Goal: Information Seeking & Learning: Learn about a topic

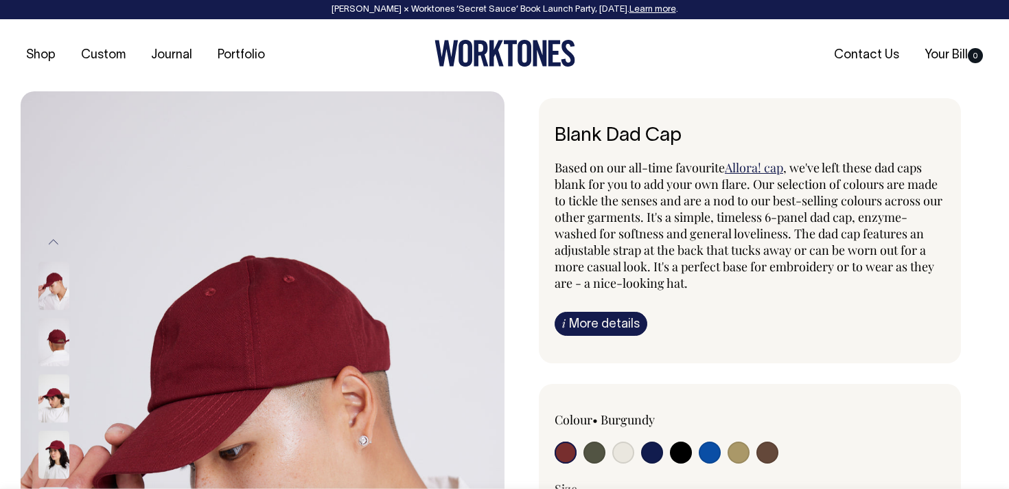
click at [611, 312] on link "i More details" at bounding box center [600, 324] width 93 height 24
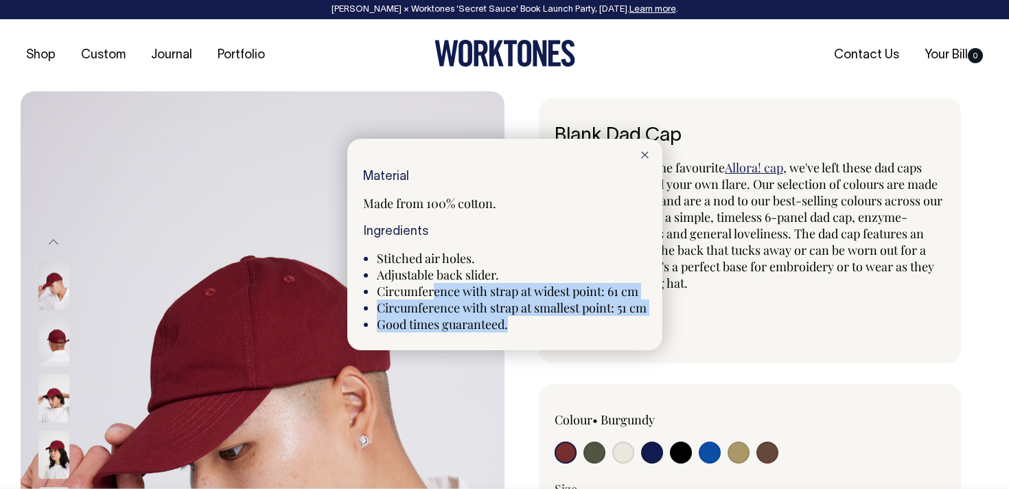
drag, startPoint x: 443, startPoint y: 285, endPoint x: 562, endPoint y: 320, distance: 124.2
click at [562, 320] on ul "Stitched air holes. Adjustable back slider. Circumference with strap at widest …" at bounding box center [512, 291] width 270 height 82
click at [562, 320] on li "Good times guaranteed." at bounding box center [512, 324] width 270 height 16
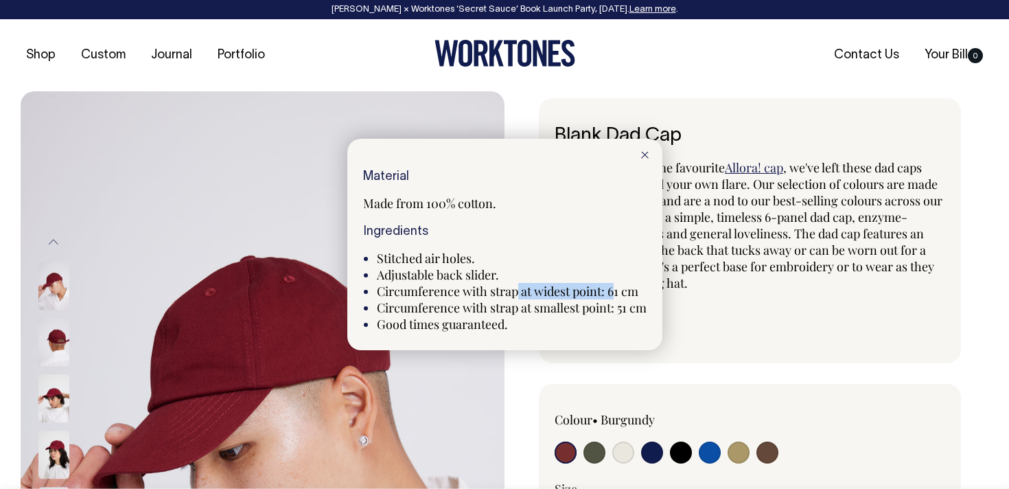
drag, startPoint x: 519, startPoint y: 293, endPoint x: 631, endPoint y: 301, distance: 112.1
click at [630, 300] on ul "Stitched air holes. Adjustable back slider. Circumference with strap at widest …" at bounding box center [512, 291] width 270 height 82
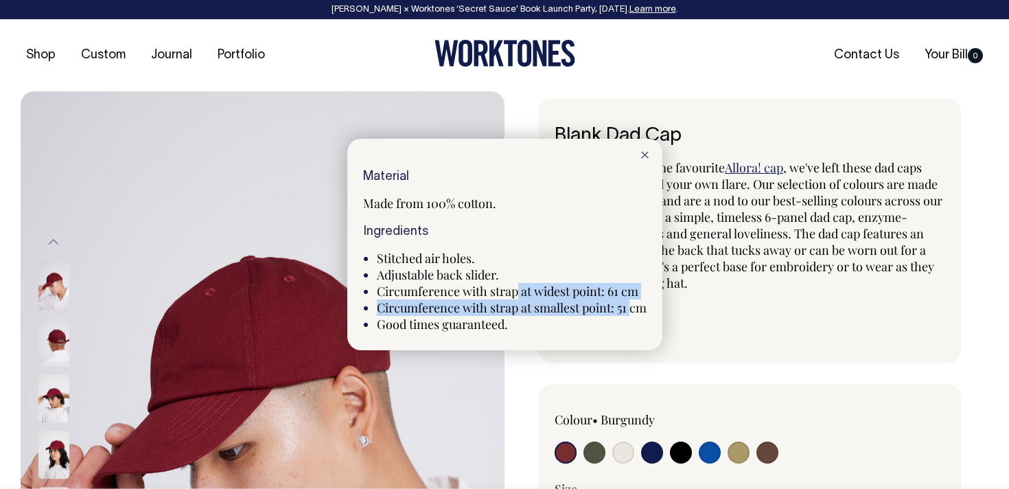
click at [631, 301] on span "Circumference with strap at smallest point: 51 cm" at bounding box center [512, 307] width 270 height 16
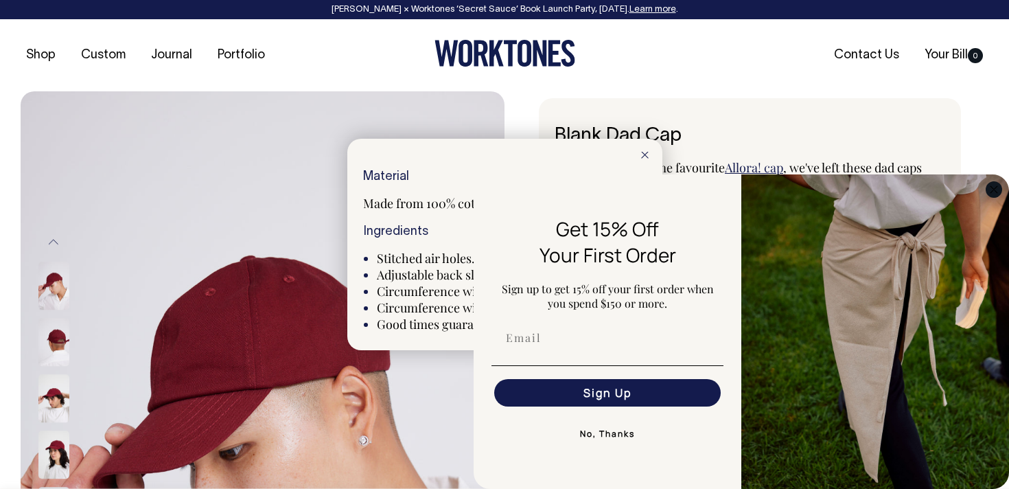
click at [990, 191] on icon "Close dialog" at bounding box center [993, 189] width 7 height 7
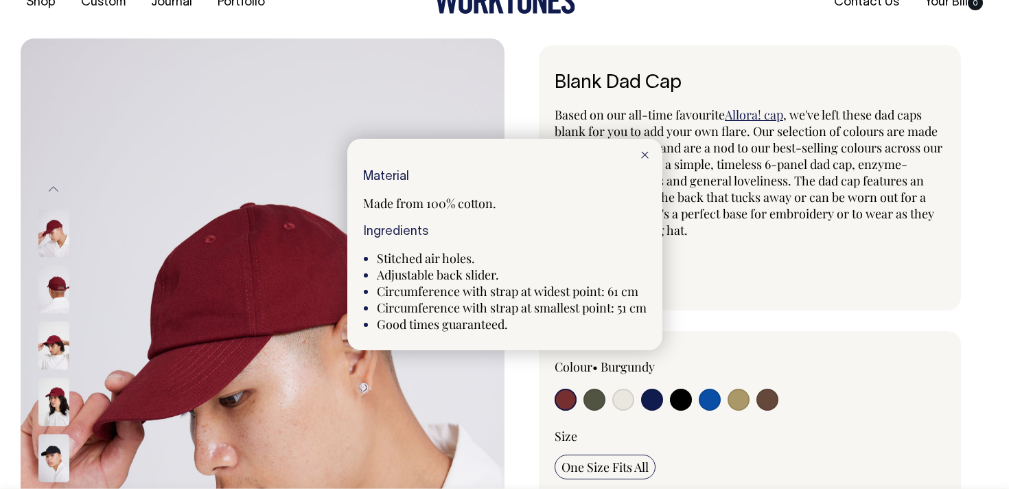
scroll to position [54, 0]
click at [444, 272] on span "Adjustable back slider." at bounding box center [438, 274] width 122 height 16
click at [652, 150] on div at bounding box center [644, 154] width 35 height 30
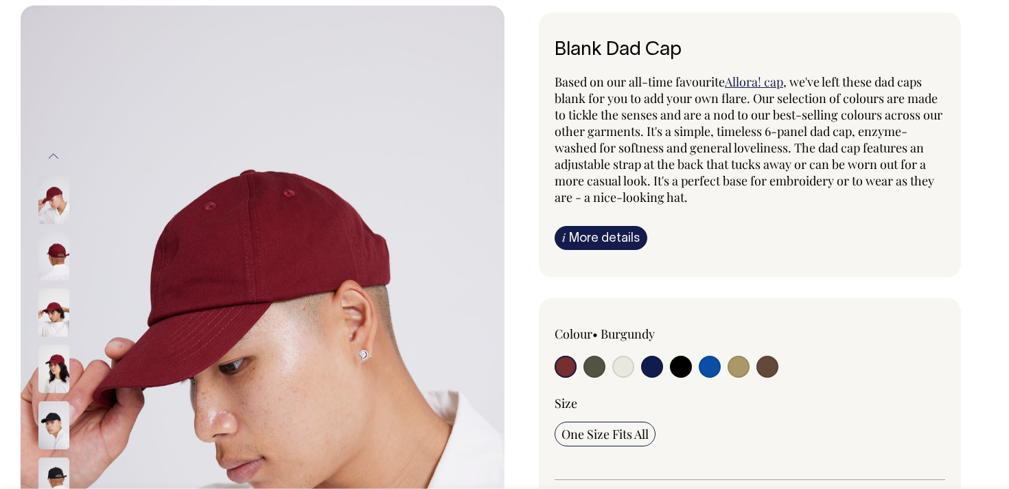
click at [589, 220] on div "Based on our all-time favourite Allora! cap , we've left these dad caps blank f…" at bounding box center [749, 161] width 390 height 176
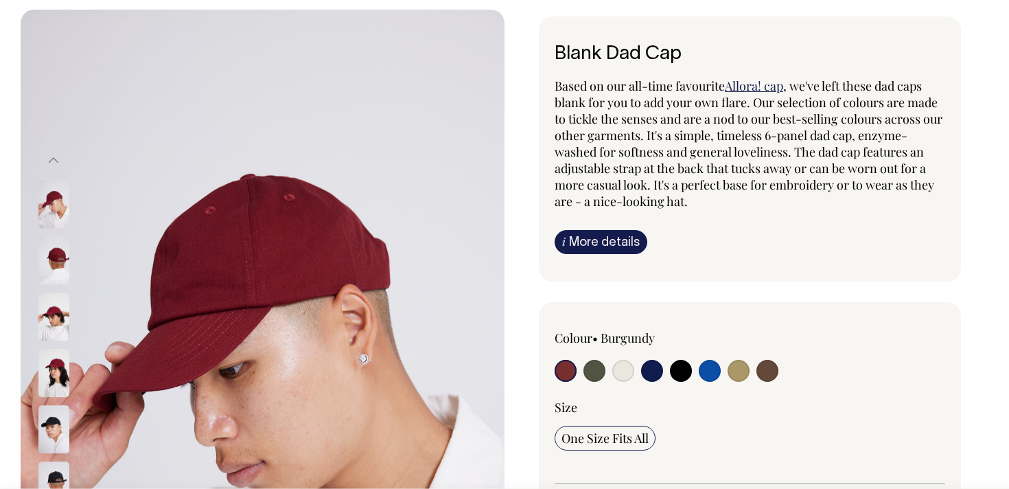
click at [586, 243] on link "i More details" at bounding box center [600, 242] width 93 height 24
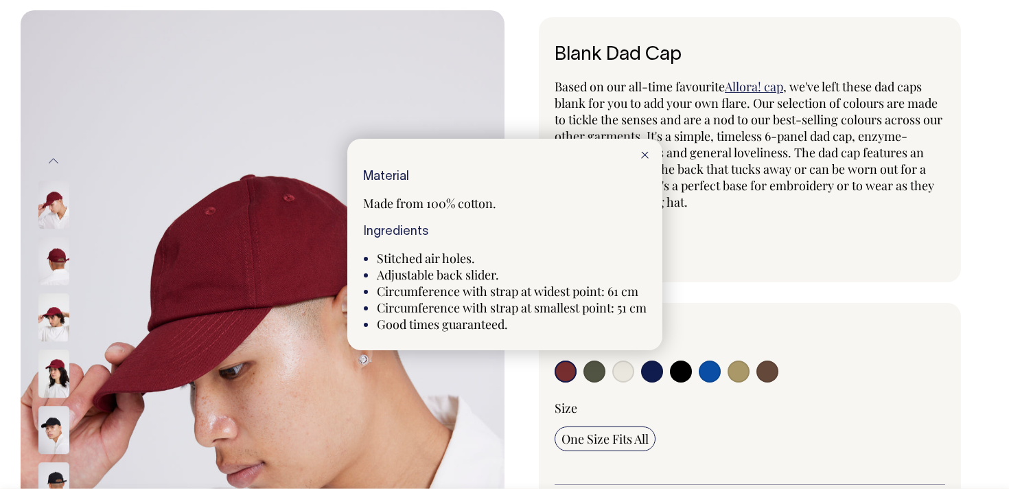
scroll to position [81, 0]
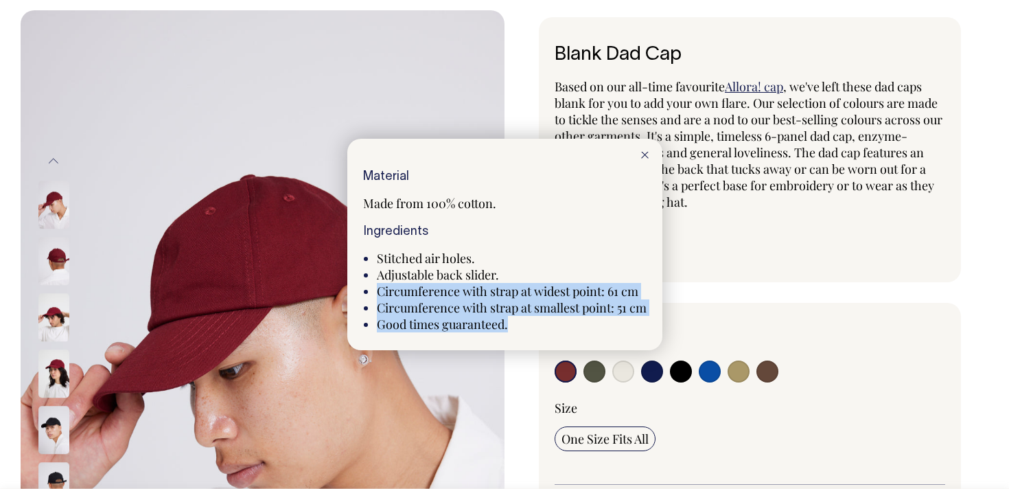
drag, startPoint x: 376, startPoint y: 292, endPoint x: 657, endPoint y: 314, distance: 282.2
click at [659, 315] on div "Material Made from 100% cotton. Ingredients Stitched air holes. Adjustable back…" at bounding box center [504, 244] width 315 height 211
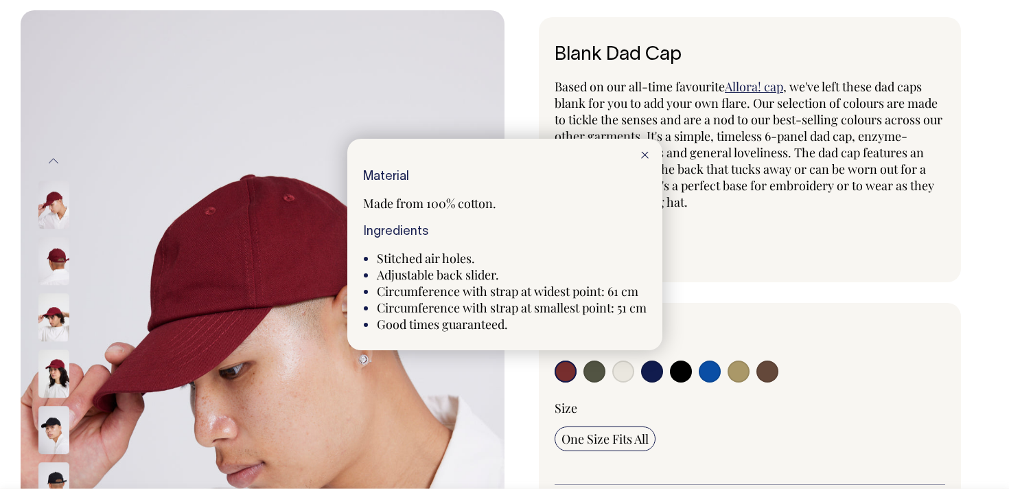
click at [657, 314] on div "Material Made from 100% cotton. Ingredients Stitched air holes. Adjustable back…" at bounding box center [504, 244] width 315 height 211
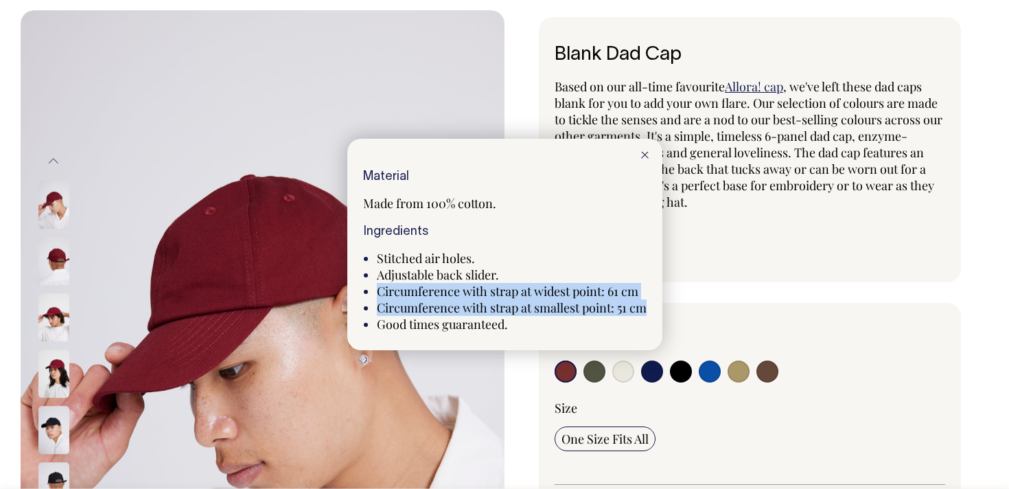
drag, startPoint x: 655, startPoint y: 304, endPoint x: 377, endPoint y: 295, distance: 277.4
click at [377, 295] on div "Material Made from 100% cotton. Ingredients Stitched air holes. Adjustable back…" at bounding box center [504, 244] width 315 height 211
copy ul "Circumference with strap at widest point: 61 cm Circumference with strap at sma…"
